Goal: Information Seeking & Learning: Check status

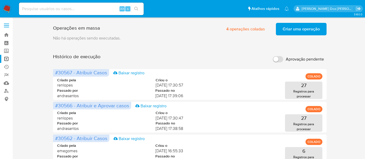
scroll to position [87, 0]
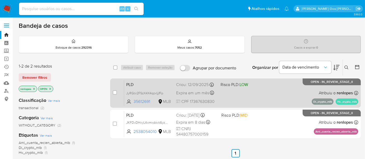
click at [195, 83] on div "Criou: 12/09/2025 Criou: 12/09/2025 00:22:09" at bounding box center [196, 85] width 40 height 6
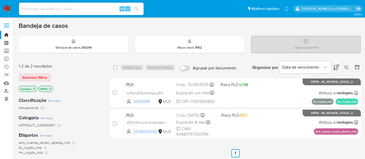
click at [47, 11] on input at bounding box center [81, 8] width 125 height 7
paste input "MqV2SmrK7n3zcKp6tkSKl7jZ"
type input "MqV2SmrK7n3zcKp6tkSKl7jZ"
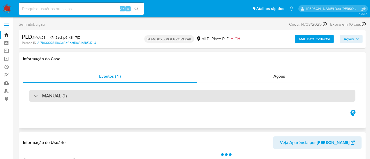
select select "10"
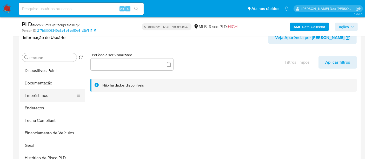
scroll to position [173, 0]
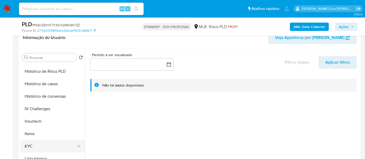
click at [29, 142] on button "KYC" at bounding box center [50, 146] width 61 height 12
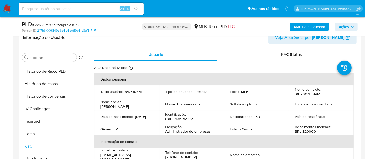
click at [70, 11] on input at bounding box center [81, 8] width 125 height 7
paste input "p5hzzeeRPEqFlFsaPyszFXPm"
type input "p5hzzeeRPEqFlFsaPyszFXPm"
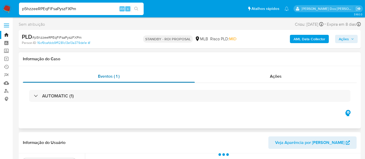
select select "10"
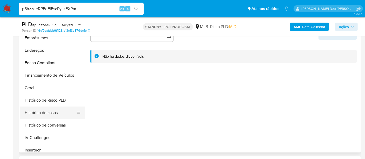
scroll to position [173, 0]
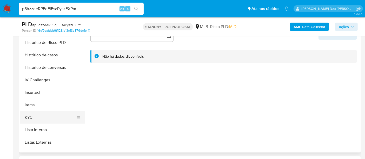
click at [26, 118] on button "KYC" at bounding box center [50, 117] width 61 height 12
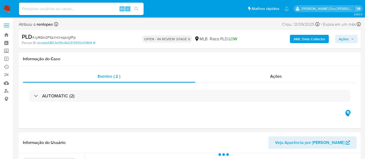
select select "10"
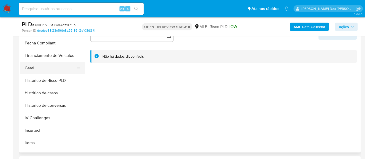
scroll to position [144, 0]
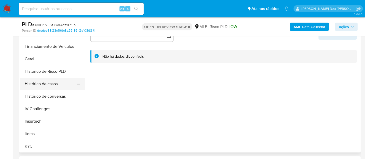
click at [55, 84] on button "Histórico de casos" at bounding box center [50, 84] width 61 height 12
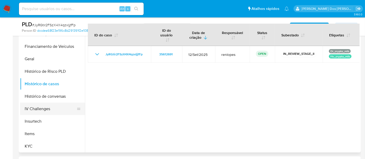
scroll to position [87, 0]
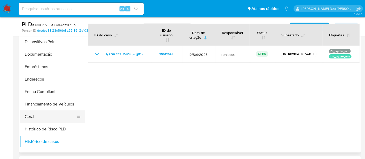
click at [30, 115] on button "Geral" at bounding box center [50, 116] width 61 height 12
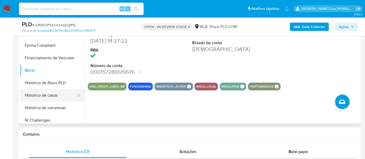
scroll to position [115, 0]
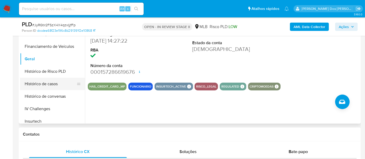
click at [47, 83] on button "Histórico de casos" at bounding box center [50, 84] width 61 height 12
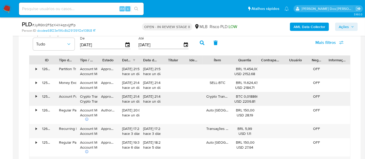
scroll to position [375, 0]
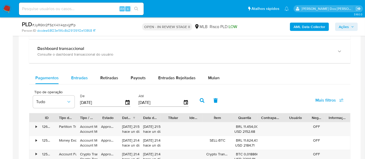
click at [81, 73] on div "Entradas" at bounding box center [79, 78] width 17 height 12
select select "10"
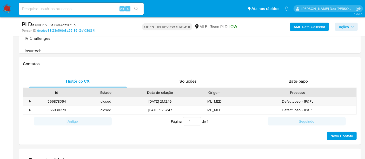
scroll to position [144, 0]
